Goal: Navigation & Orientation: Find specific page/section

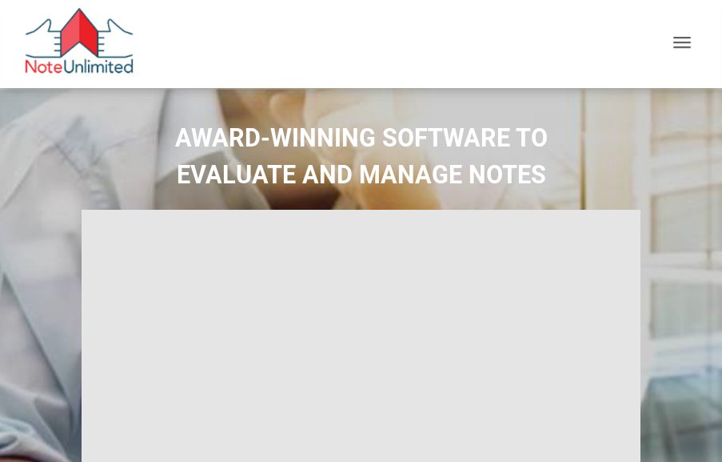
type input "Introduction to new features"
select select
click at [687, 44] on div "button" at bounding box center [682, 44] width 18 height 14
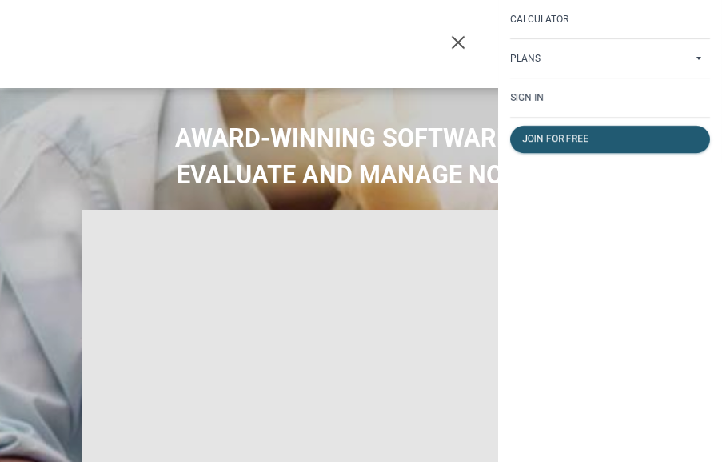
click at [664, 30] on div "Calculator" at bounding box center [610, 19] width 224 height 38
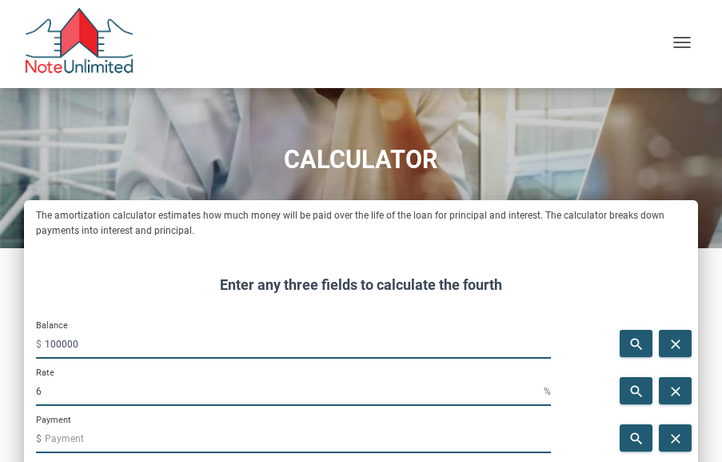
click at [677, 47] on span "button" at bounding box center [682, 47] width 18 height 2
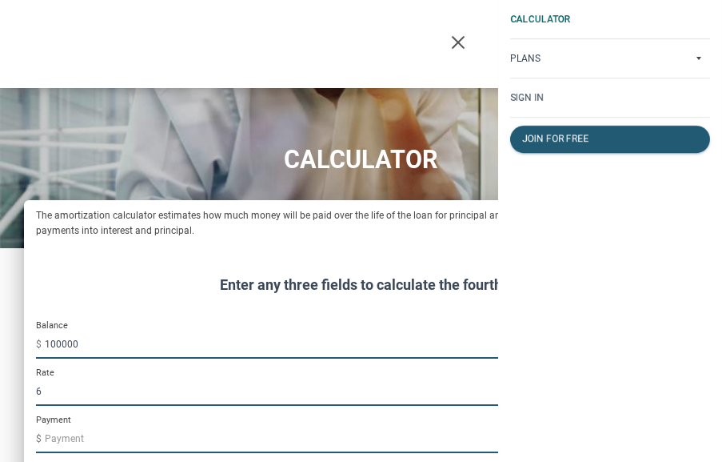
click at [537, 59] on p "Plans" at bounding box center [525, 58] width 30 height 11
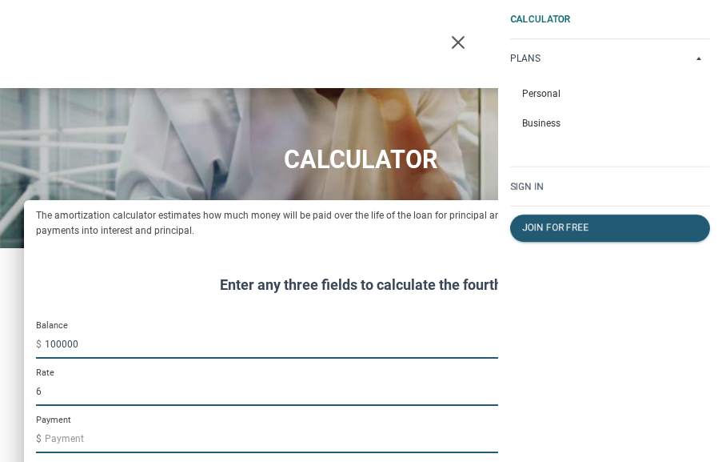
click at [458, 45] on div "button" at bounding box center [459, 44] width 18 height 14
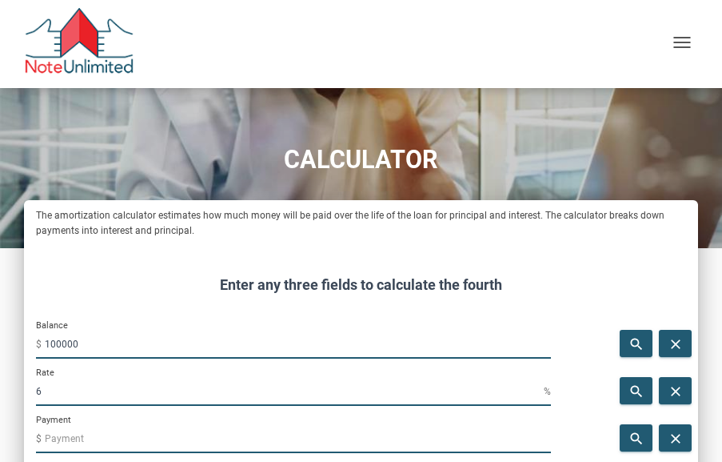
click at [672, 46] on div "button" at bounding box center [681, 43] width 33 height 27
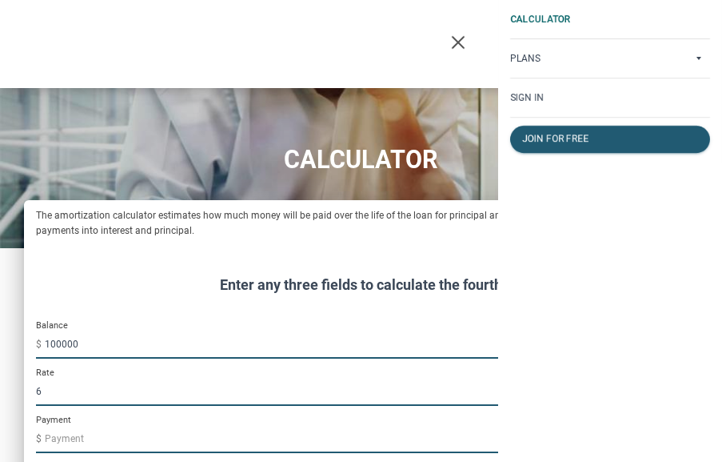
click at [585, 248] on div "Calculator Plans Personal Business Sign in Join for free" at bounding box center [610, 231] width 224 height 462
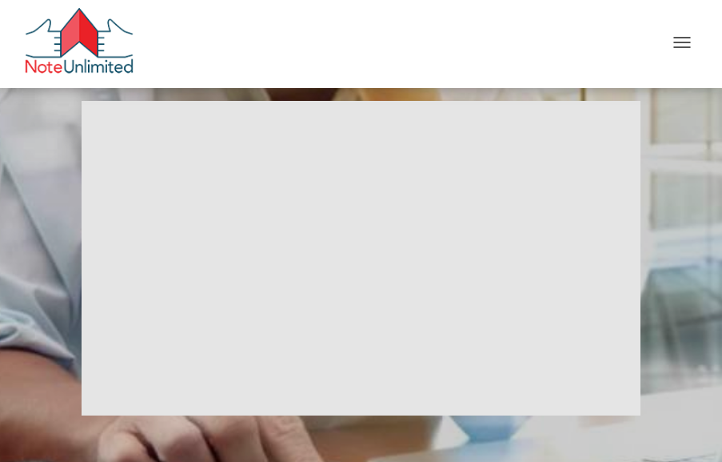
scroll to position [114, 0]
